Goal: Information Seeking & Learning: Learn about a topic

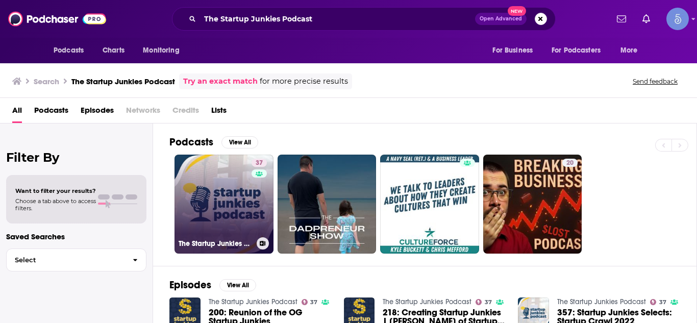
click at [241, 175] on link "37 The Startup Junkies Podcast" at bounding box center [224, 204] width 99 height 99
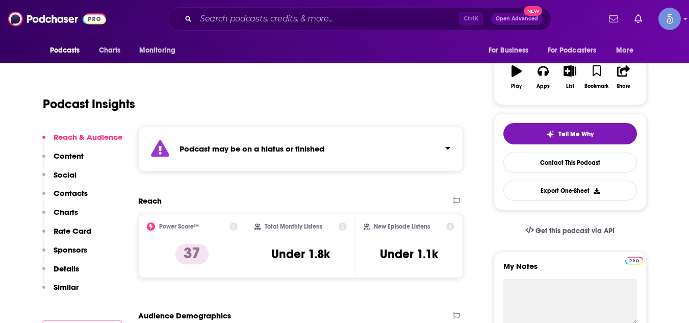
scroll to position [163, 0]
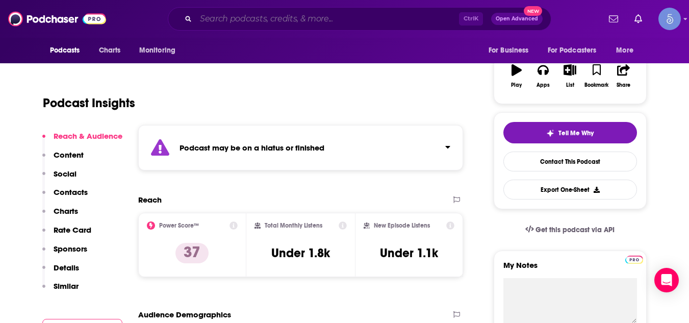
click at [244, 20] on input "Search podcasts, credits, & more..." at bounding box center [327, 19] width 263 height 16
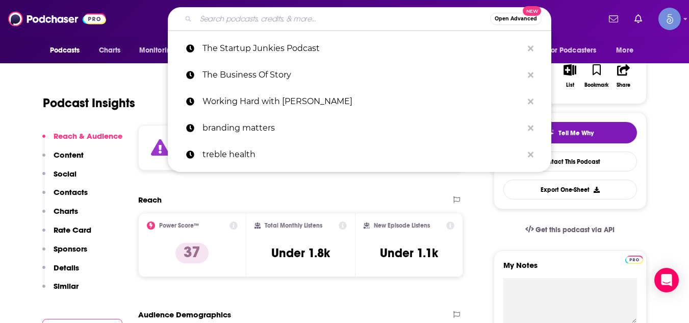
paste input "The Successful Bookkeeper Podcast"
type input "The Successful Bookkeeper Podcast"
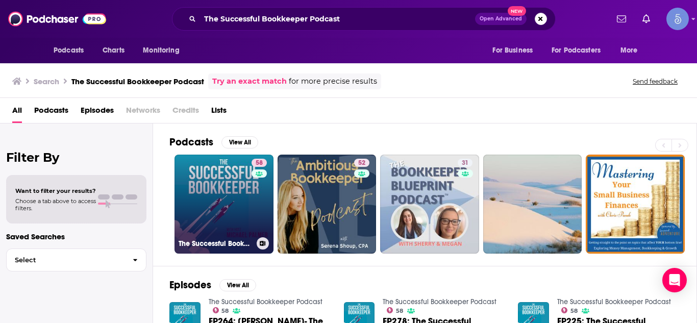
click at [237, 187] on link "58 The Successful Bookkeeper Podcast" at bounding box center [224, 204] width 99 height 99
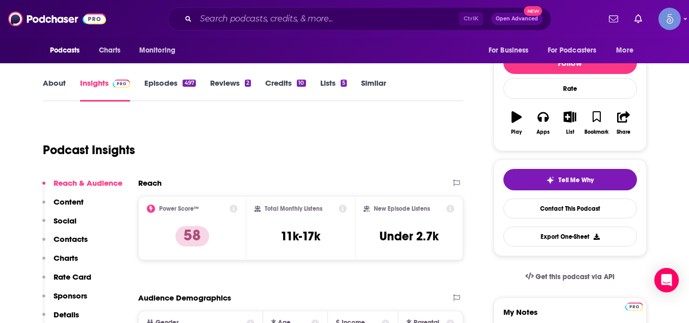
scroll to position [122, 0]
